Goal: Task Accomplishment & Management: Use online tool/utility

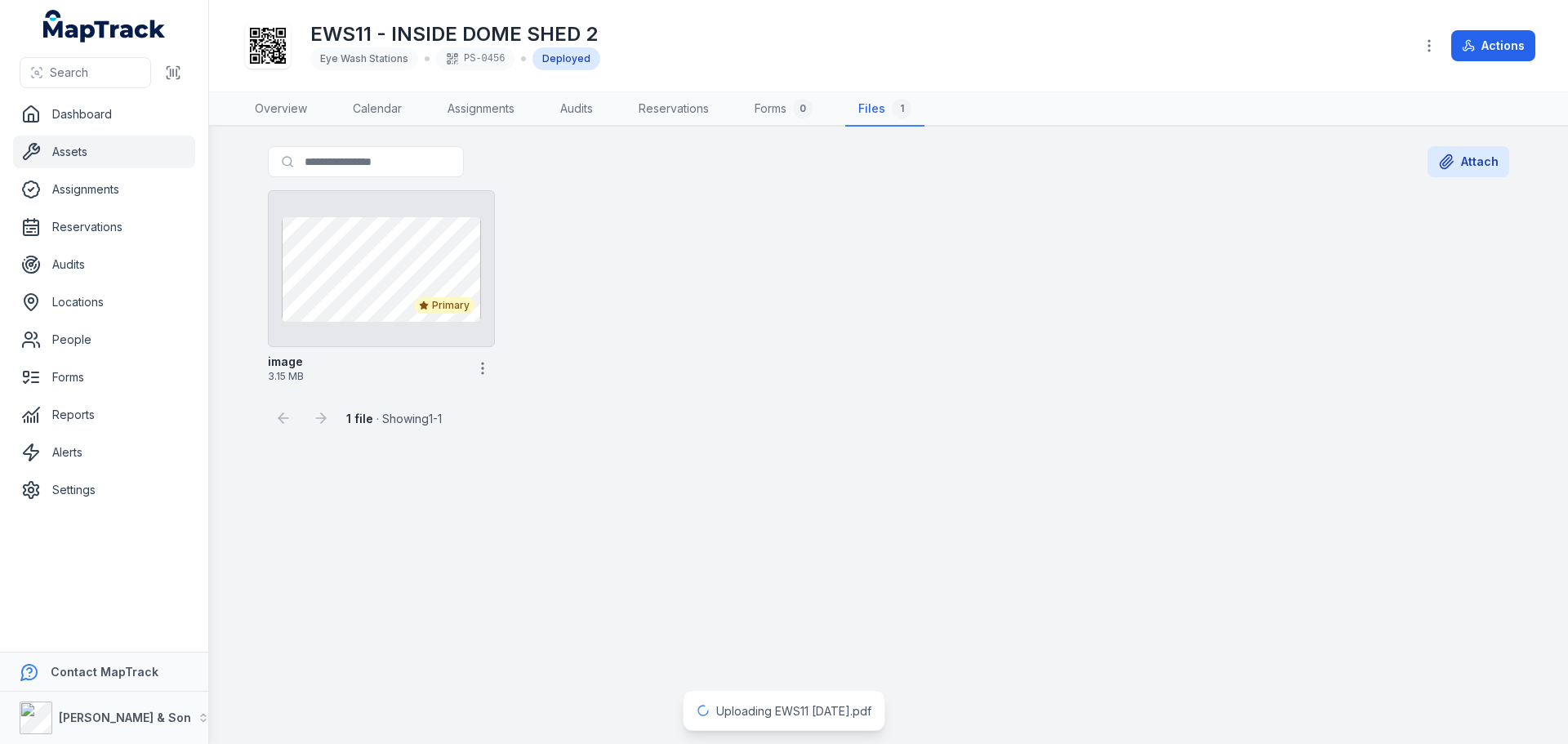
click at [847, 325] on div "Primary image 3.15 MB" at bounding box center [889, 286] width 1255 height 206
click at [1459, 172] on button "Attach" at bounding box center [1468, 161] width 82 height 31
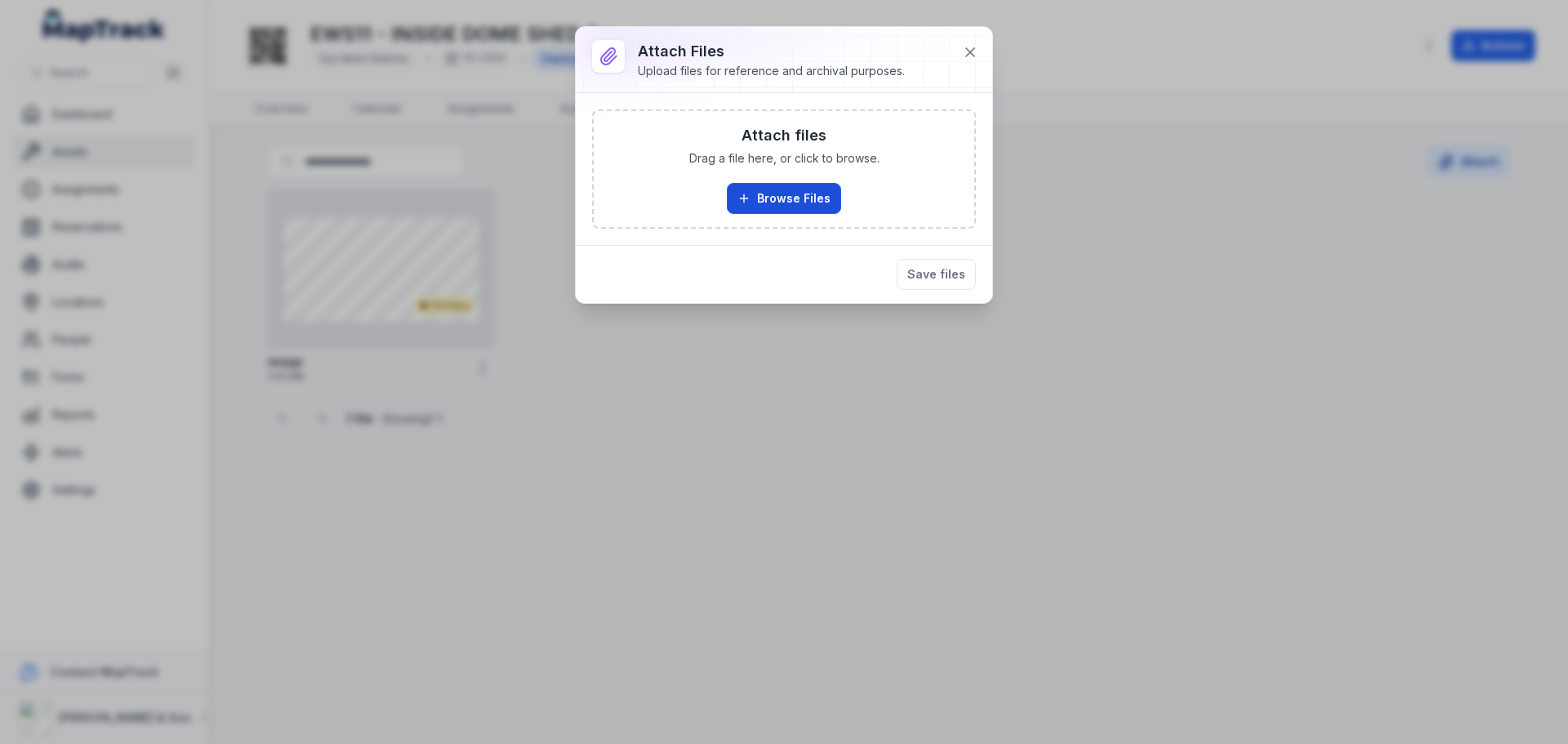
click at [817, 187] on button "Browse Files" at bounding box center [784, 197] width 114 height 31
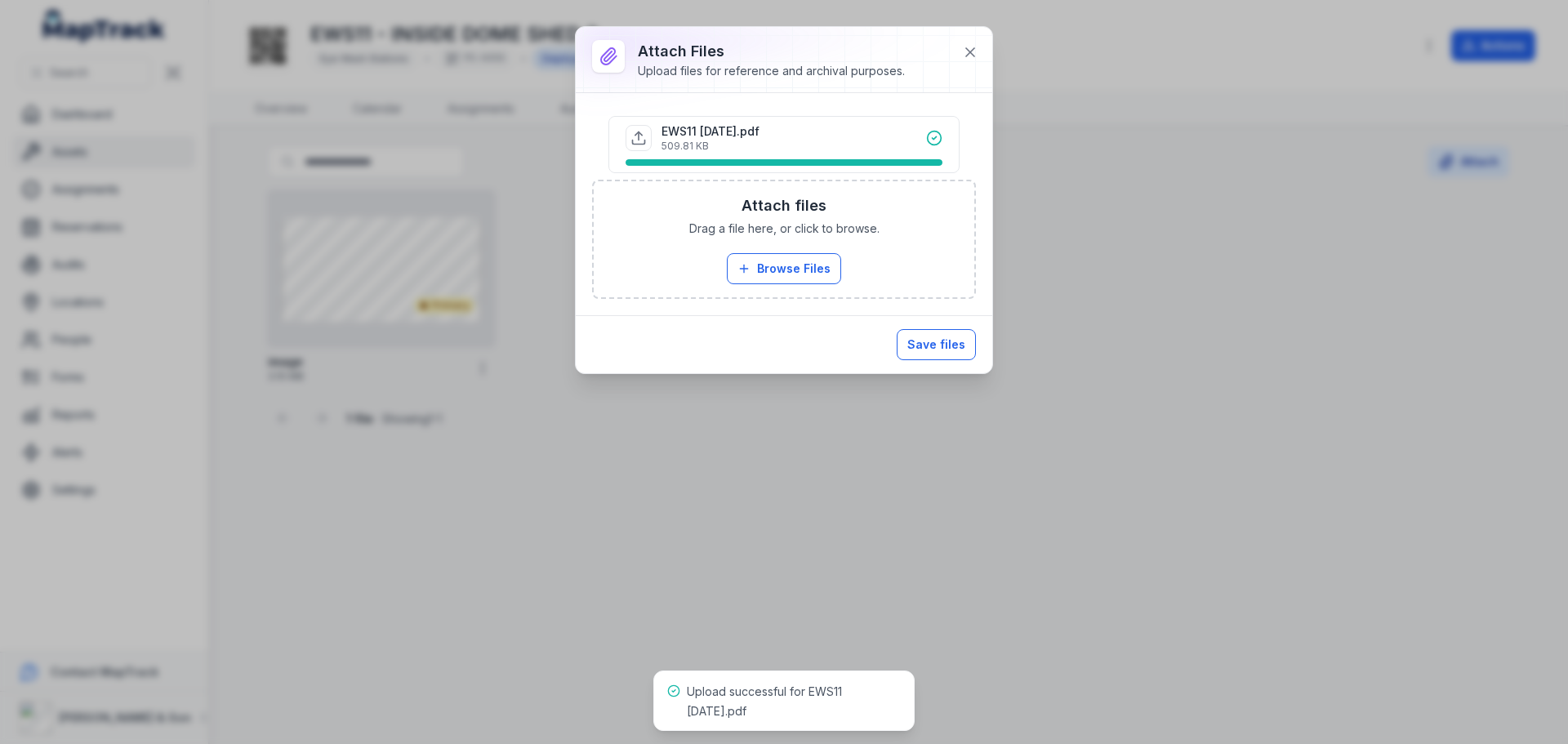
click at [949, 339] on button "Save files" at bounding box center [936, 344] width 79 height 31
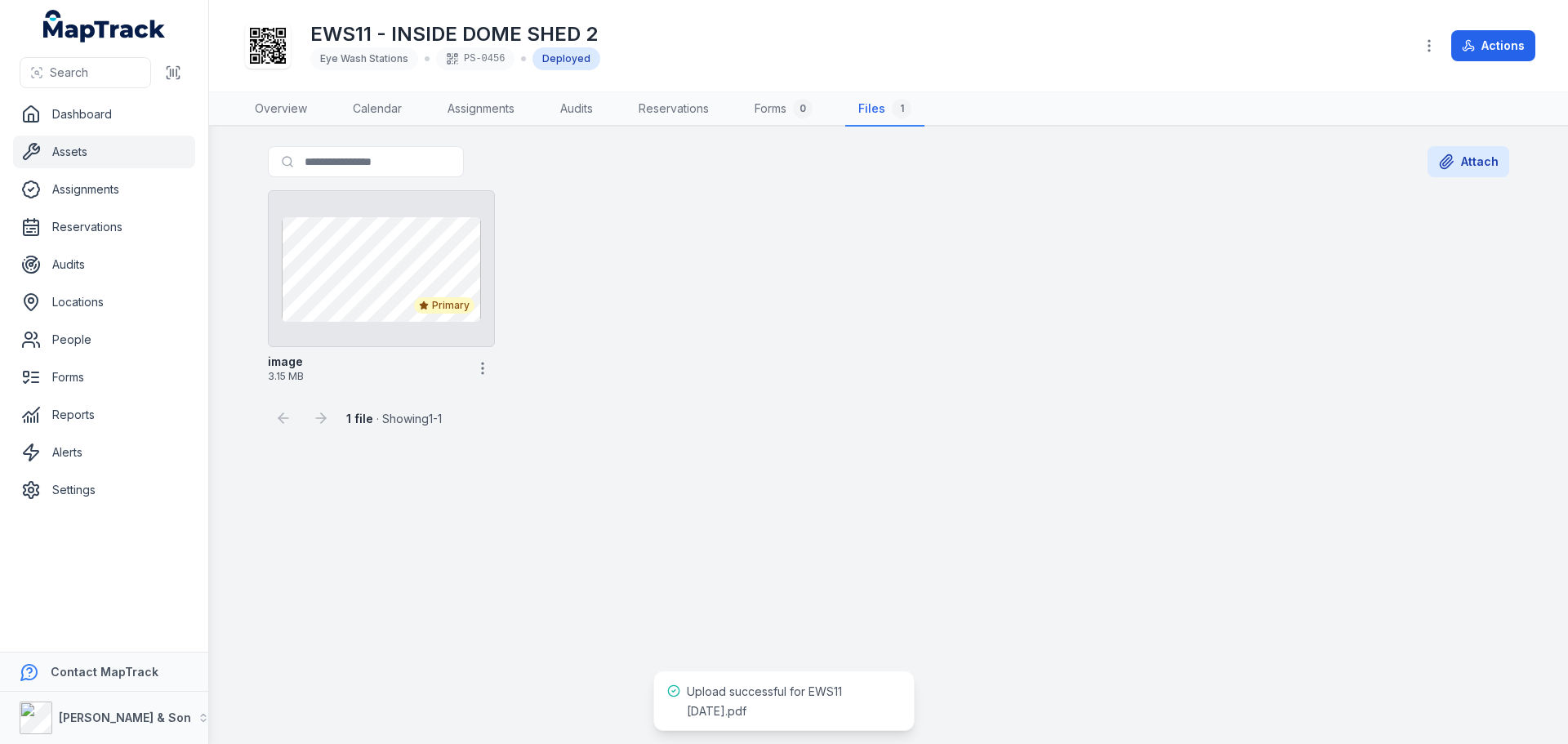
click at [969, 437] on main "Search for files Attach Primary image 3.15 MB 1 file · Showing 1 - 1" at bounding box center [889, 435] width 1360 height 618
